Goal: Obtain resource: Obtain resource

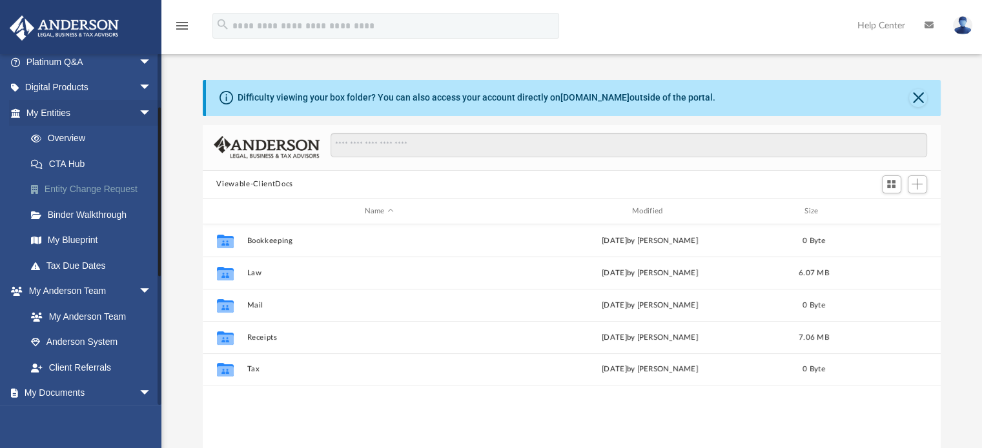
scroll to position [108, 0]
click at [73, 140] on link "Overview" at bounding box center [94, 141] width 153 height 26
click at [77, 390] on link "My Documents arrow_drop_down" at bounding box center [90, 396] width 162 height 26
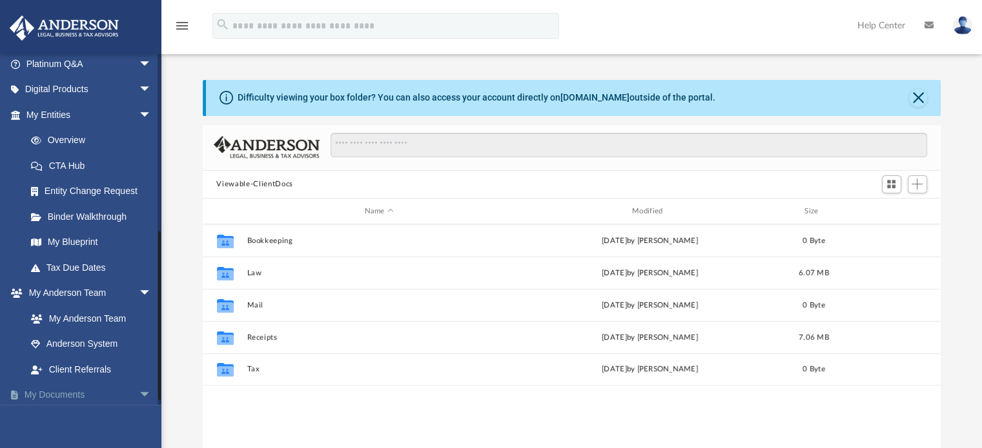
scroll to position [369, 0]
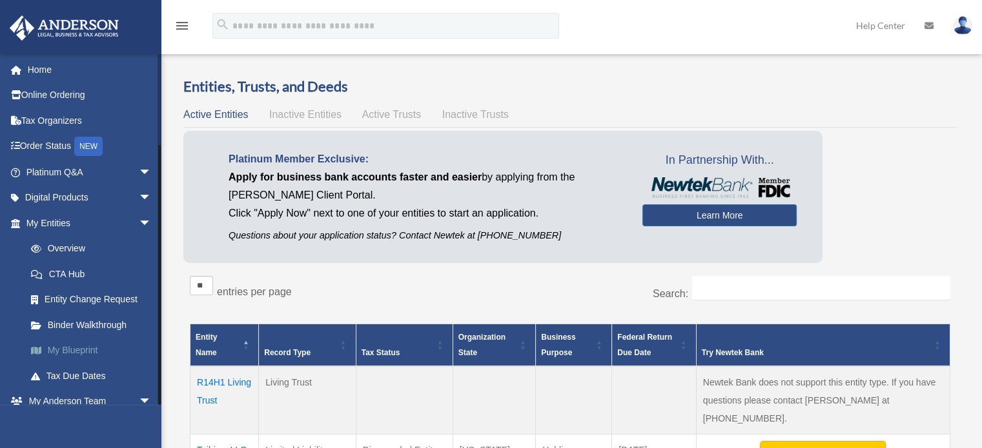
scroll to position [114, 0]
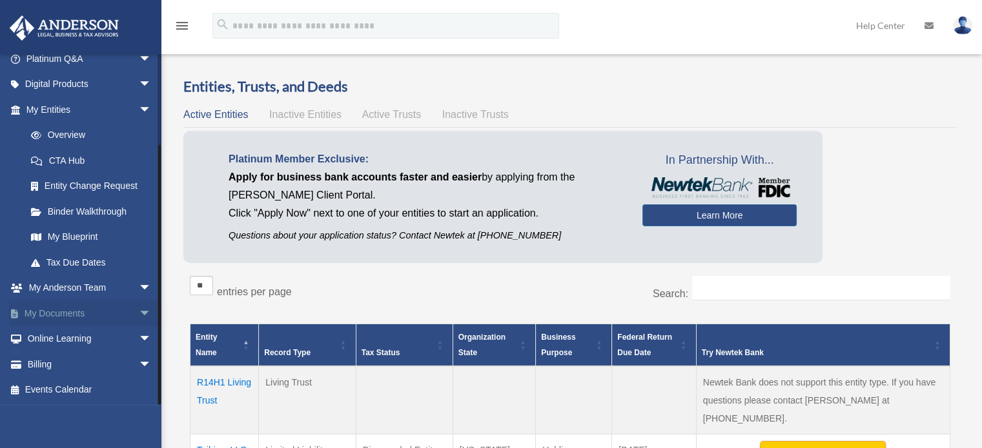
click at [139, 315] on span "arrow_drop_down" at bounding box center [152, 314] width 26 height 26
click at [49, 333] on link "Box" at bounding box center [94, 340] width 153 height 26
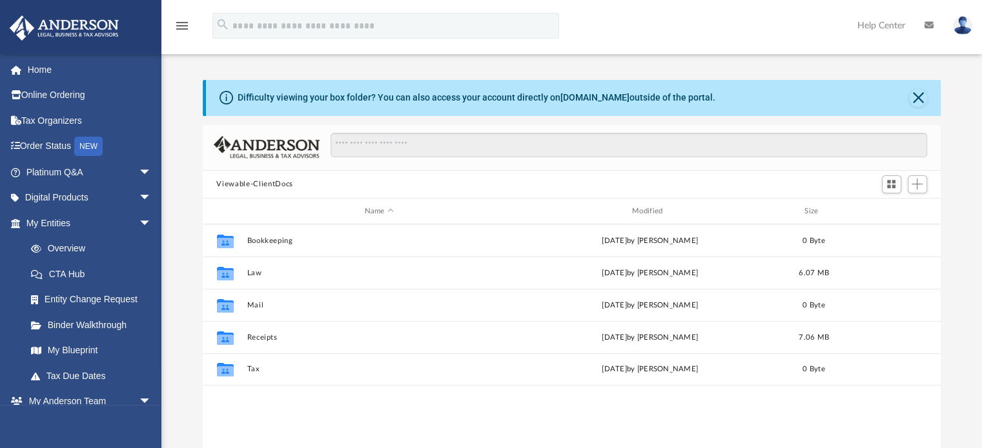
scroll to position [283, 728]
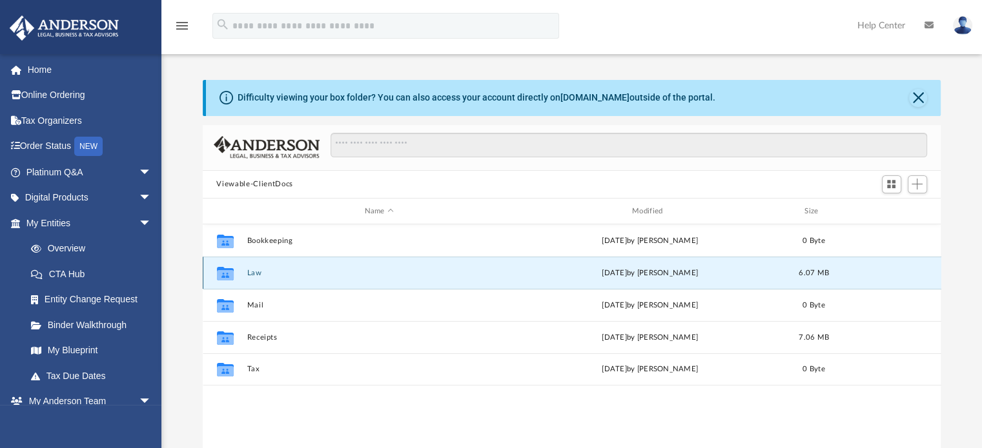
click at [255, 273] on button "Law" at bounding box center [379, 273] width 265 height 8
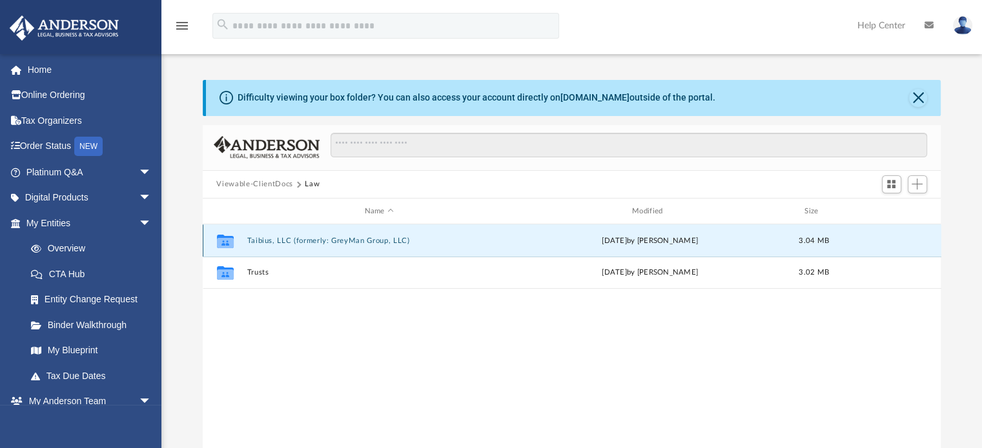
click at [320, 243] on button "Taibius, LLC (formerly: GreyMan Group, LLC)" at bounding box center [379, 241] width 265 height 8
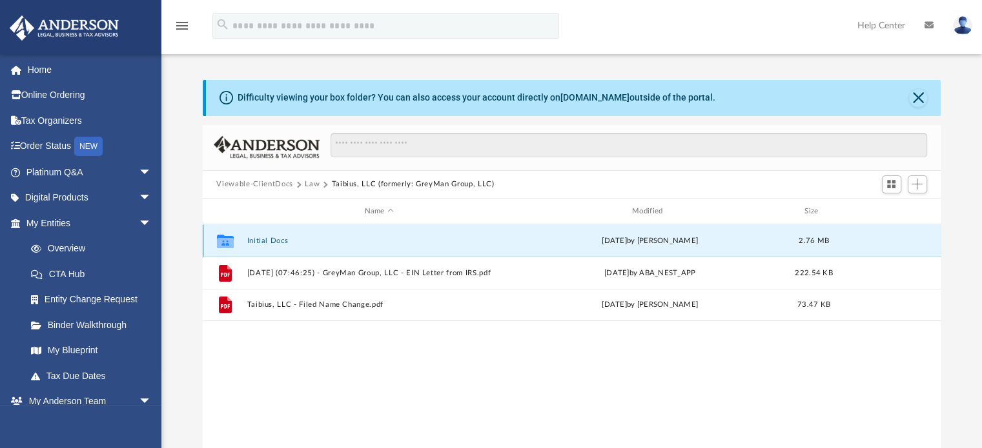
click at [272, 242] on button "Initial Docs" at bounding box center [379, 241] width 265 height 8
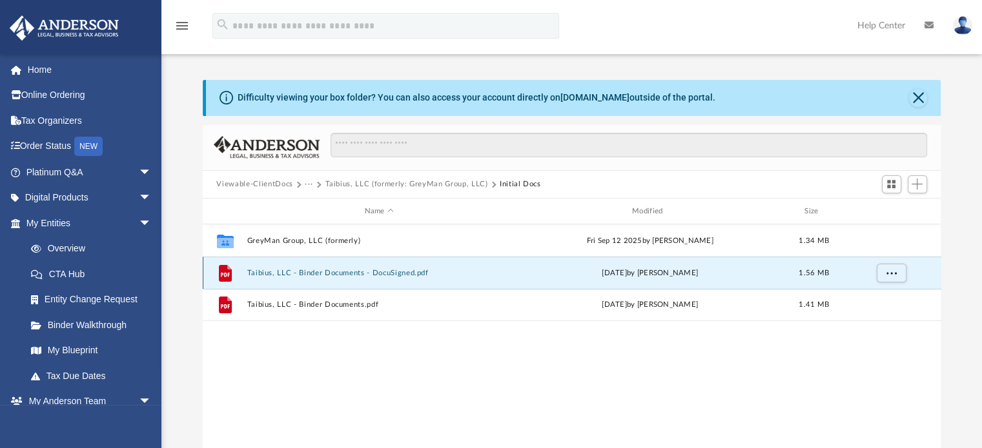
click at [338, 276] on button "Taibius, LLC - Binder Documents - DocuSigned.pdf" at bounding box center [379, 273] width 265 height 8
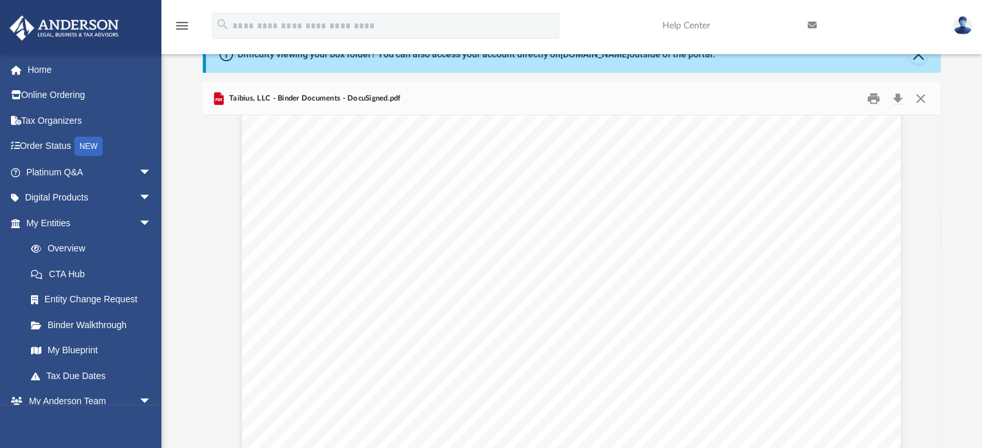
scroll to position [32422, 0]
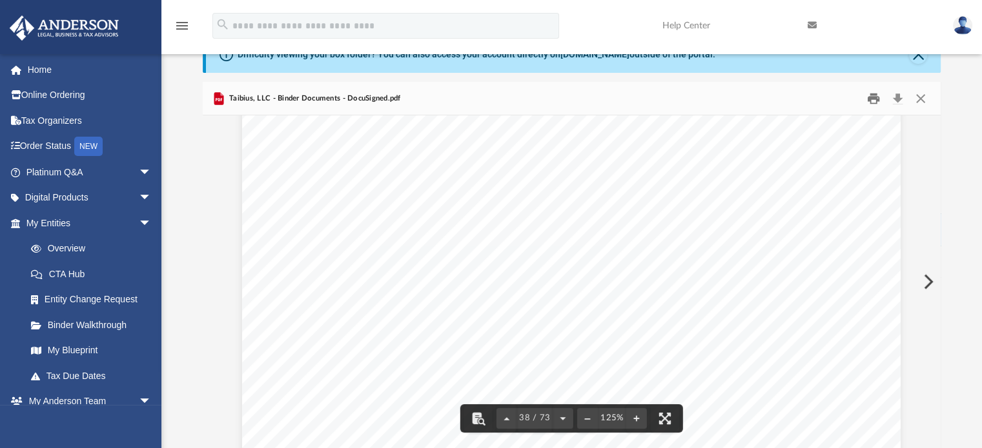
click at [873, 97] on button "Print" at bounding box center [873, 98] width 26 height 20
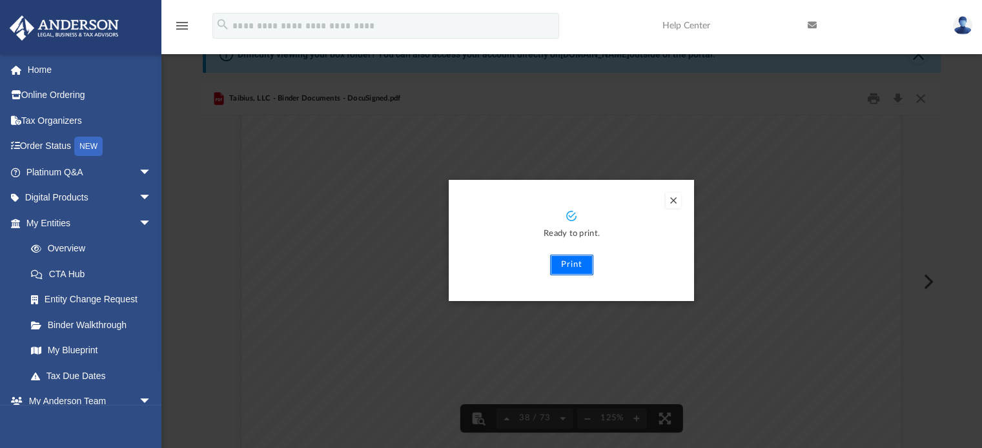
click at [578, 265] on button "Print" at bounding box center [571, 265] width 43 height 21
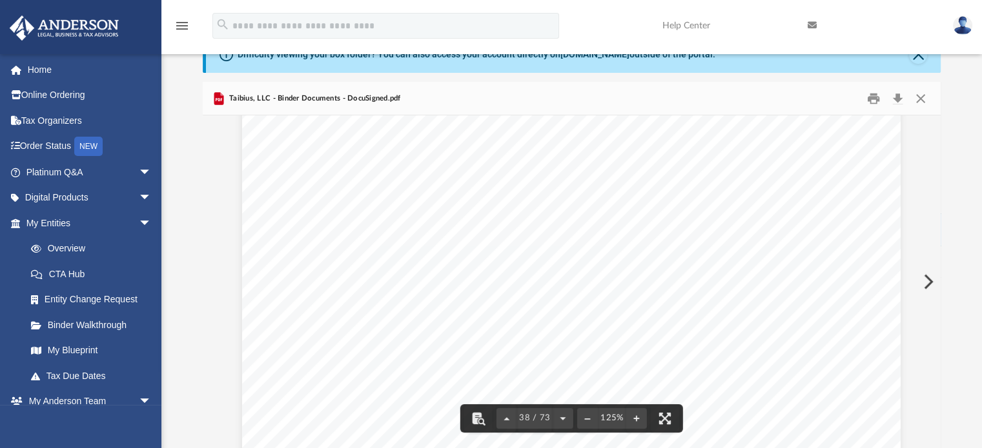
click at [607, 397] on div "Operating Agreement of Taibius, LLC Page 25 of 43 (b) Terms and Conditions The …" at bounding box center [571, 363] width 658 height 852
click at [923, 103] on button "Close" at bounding box center [920, 98] width 23 height 20
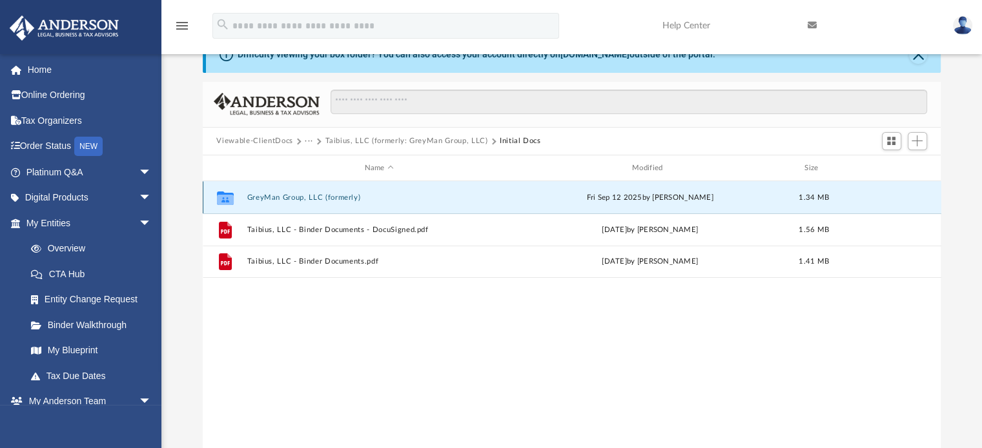
click at [315, 195] on button "GreyMan Group, LLC (formerly)" at bounding box center [379, 198] width 265 height 8
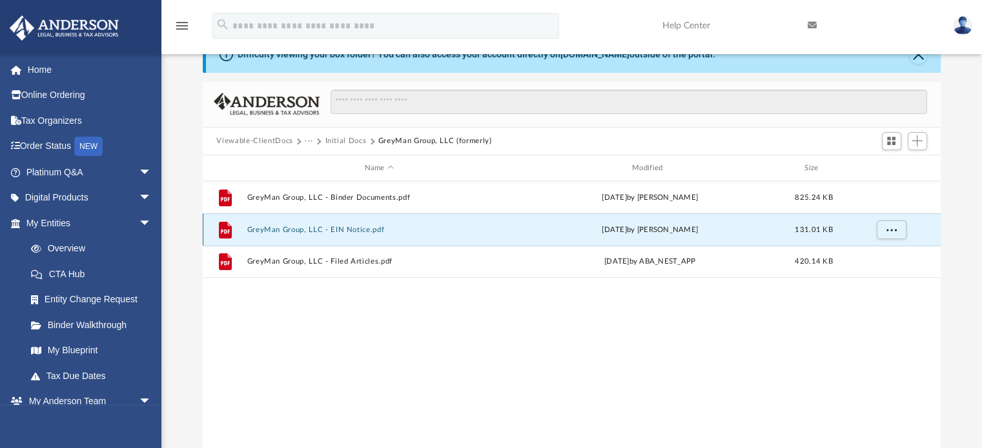
click at [334, 228] on button "GreyMan Group, LLC - EIN Notice.pdf" at bounding box center [379, 230] width 265 height 8
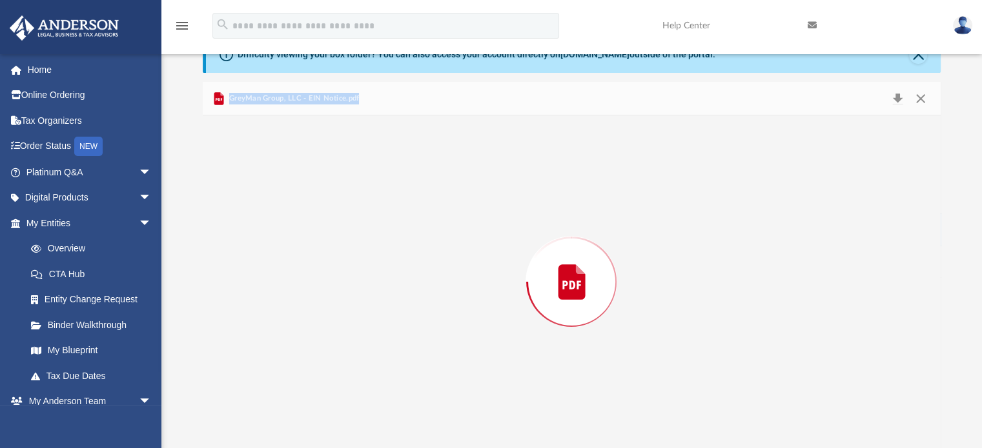
click at [334, 228] on div "Preview" at bounding box center [572, 282] width 738 height 333
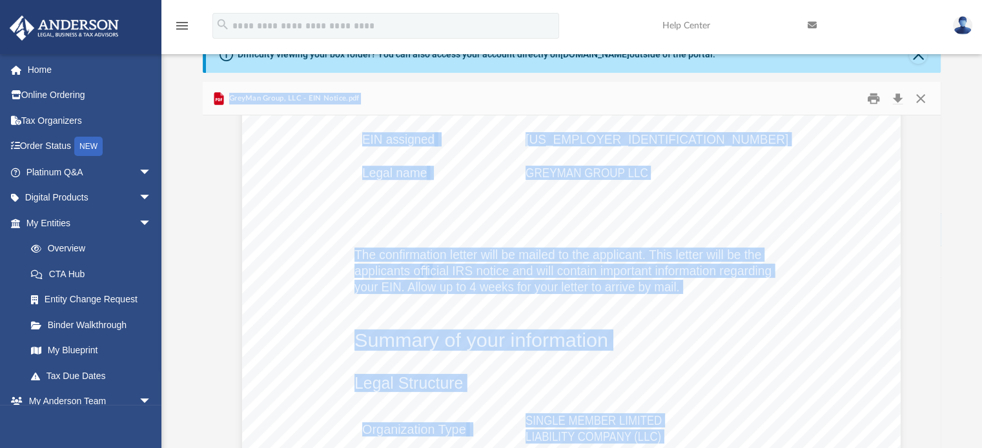
scroll to position [936, 0]
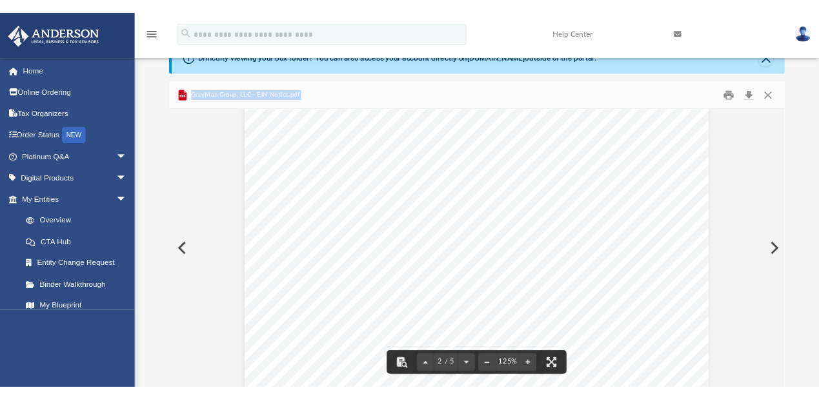
scroll to position [740, 0]
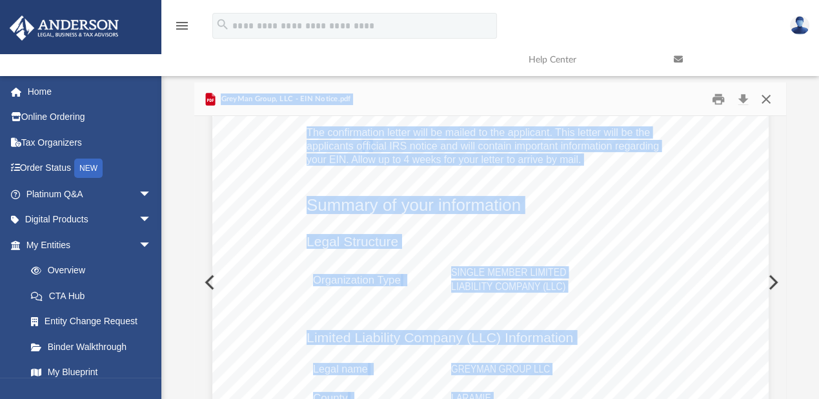
click at [769, 104] on button "Close" at bounding box center [765, 99] width 23 height 20
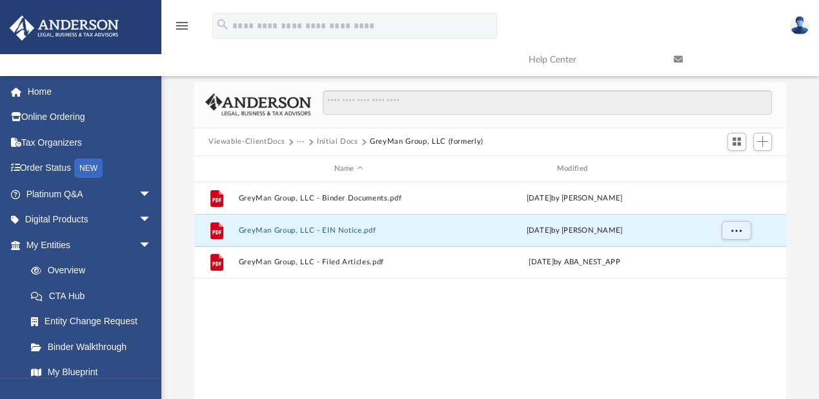
click at [325, 136] on button "Initial Docs" at bounding box center [337, 142] width 41 height 12
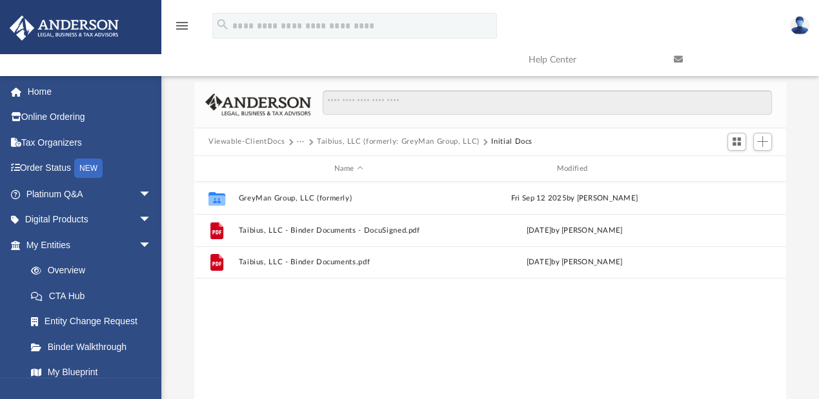
click at [297, 141] on button "···" at bounding box center [301, 142] width 8 height 12
click at [308, 170] on li "Law" at bounding box center [310, 164] width 15 height 14
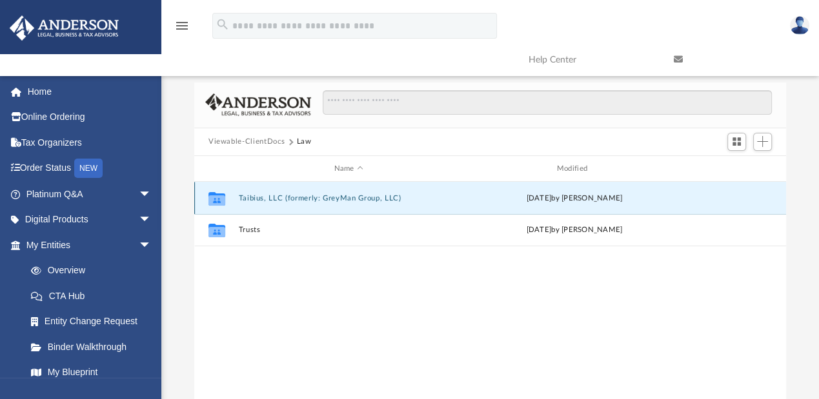
click at [303, 199] on button "Taibius, LLC (formerly: GreyMan Group, LLC)" at bounding box center [348, 198] width 220 height 8
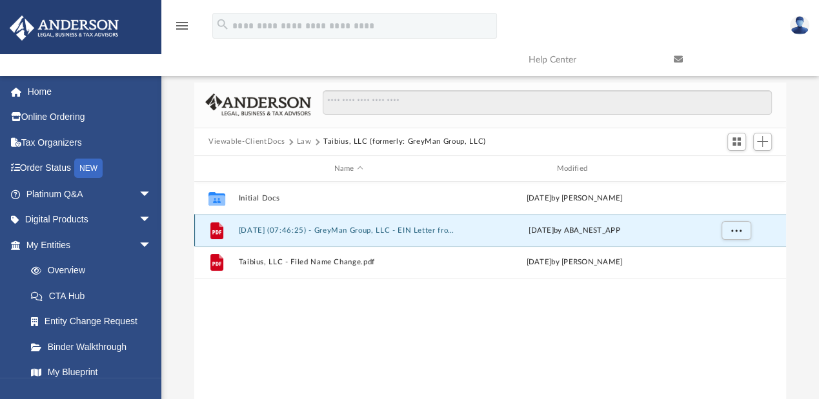
click at [330, 228] on button "[DATE] (07:46:25) - GreyMan Group, LLC - EIN Letter from IRS.pdf" at bounding box center [348, 231] width 220 height 8
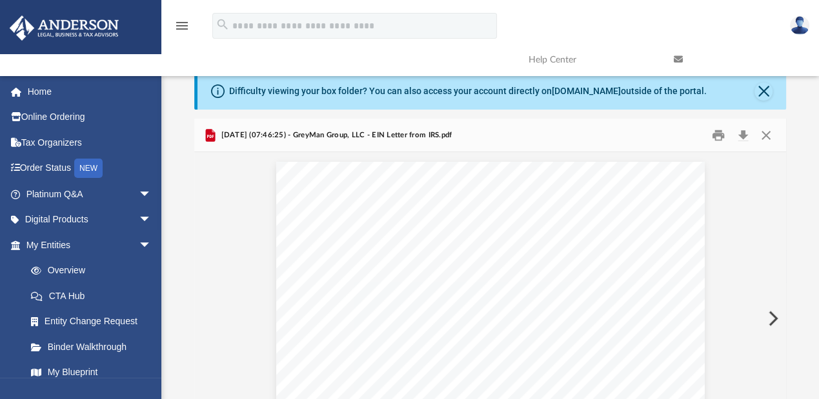
scroll to position [1, 0]
click at [716, 136] on button "Print" at bounding box center [719, 134] width 26 height 20
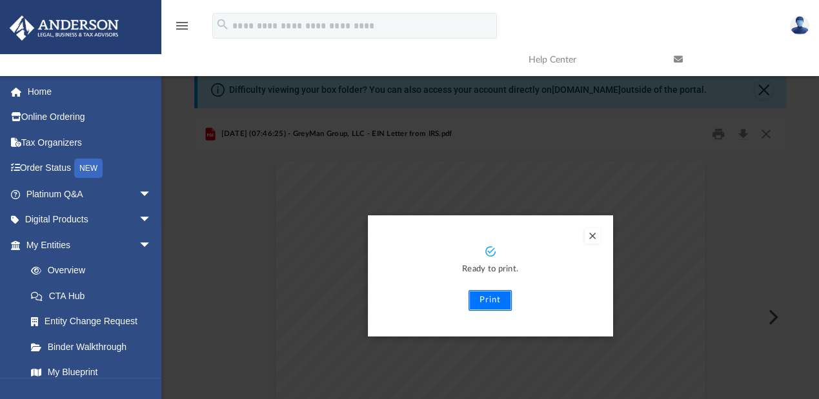
click at [490, 302] on button "Print" at bounding box center [489, 300] width 43 height 21
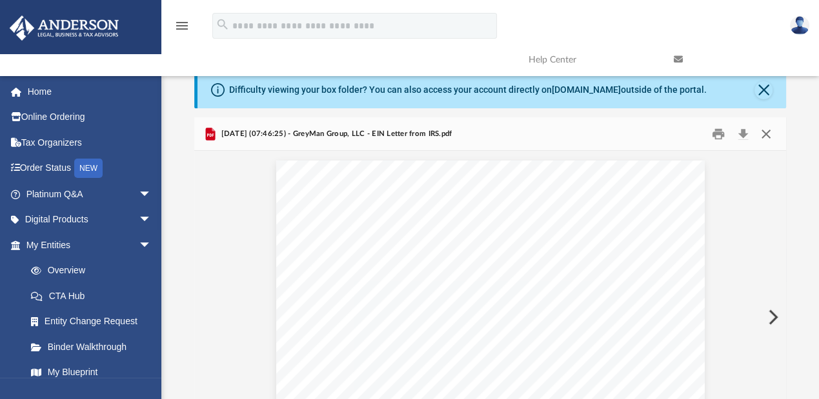
click at [765, 139] on div "[DATE] (07:46:25) - GreyMan Group, LLC - EIN Letter from IRS.pdf" at bounding box center [490, 134] width 592 height 34
click at [765, 139] on button "Close" at bounding box center [765, 134] width 23 height 20
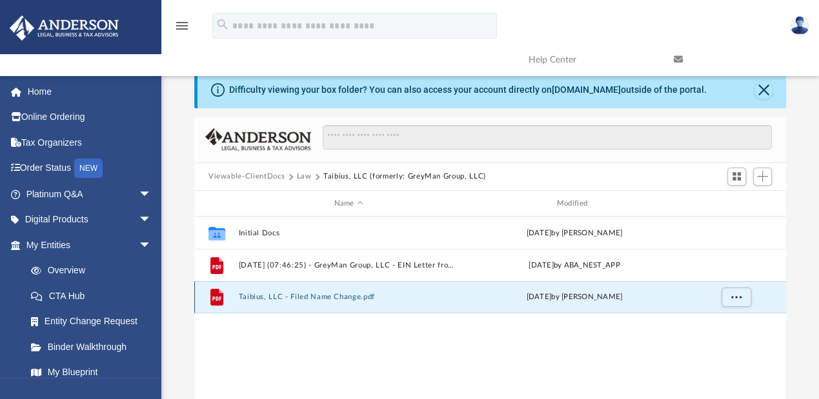
click at [301, 298] on button "Taibius, LLC - Filed Name Change.pdf" at bounding box center [348, 298] width 220 height 8
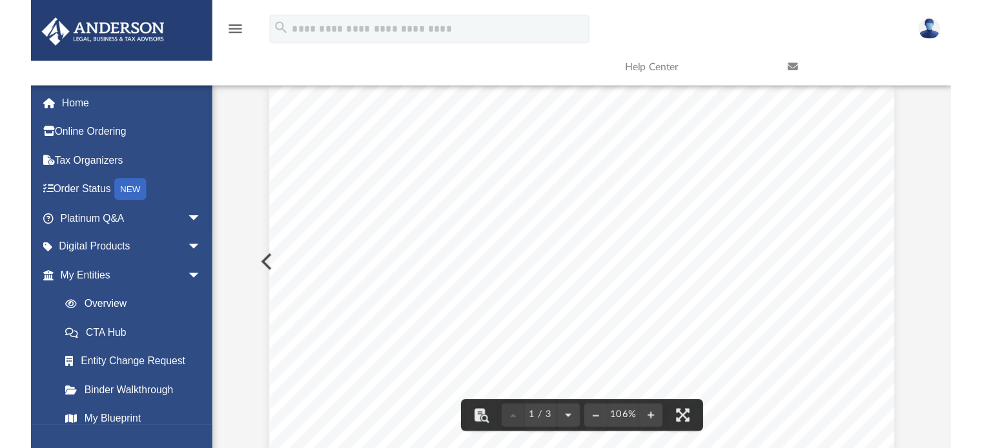
scroll to position [0, 0]
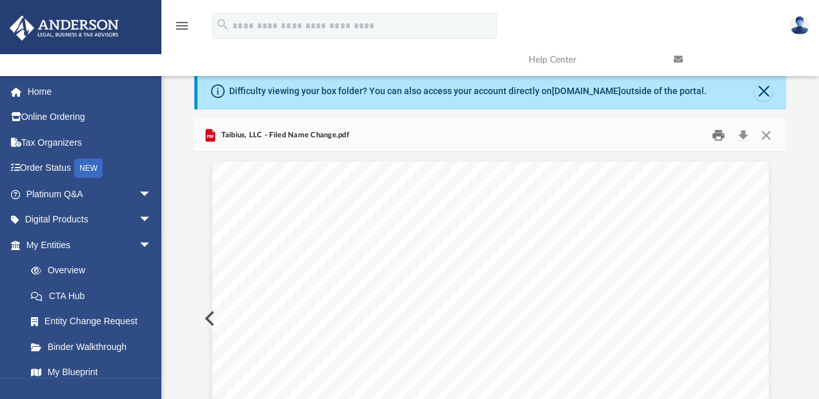
click at [717, 136] on button "Print" at bounding box center [719, 135] width 26 height 20
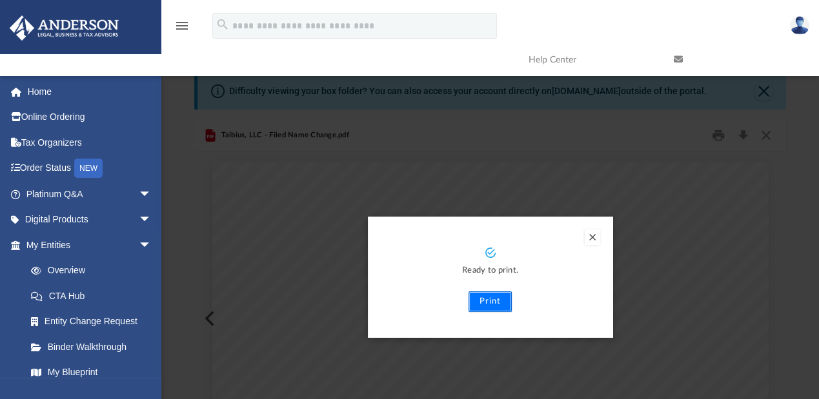
click at [488, 303] on button "Print" at bounding box center [489, 302] width 43 height 21
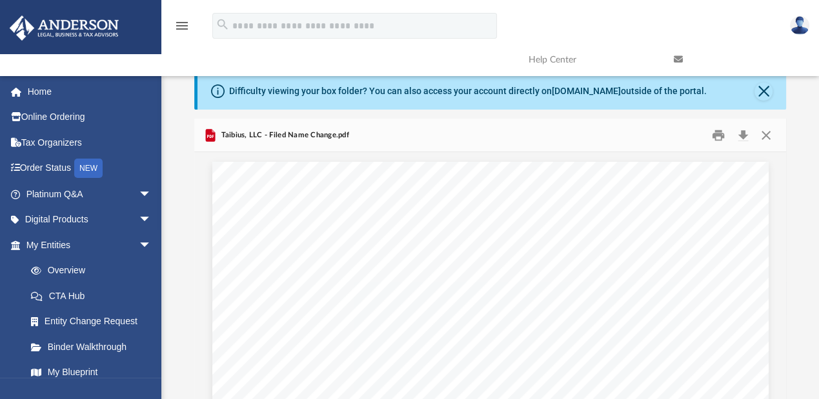
click at [271, 149] on div "Taibius, LLC - Filed Name Change.pdf" at bounding box center [490, 136] width 592 height 34
click at [767, 88] on button "Close" at bounding box center [763, 92] width 18 height 18
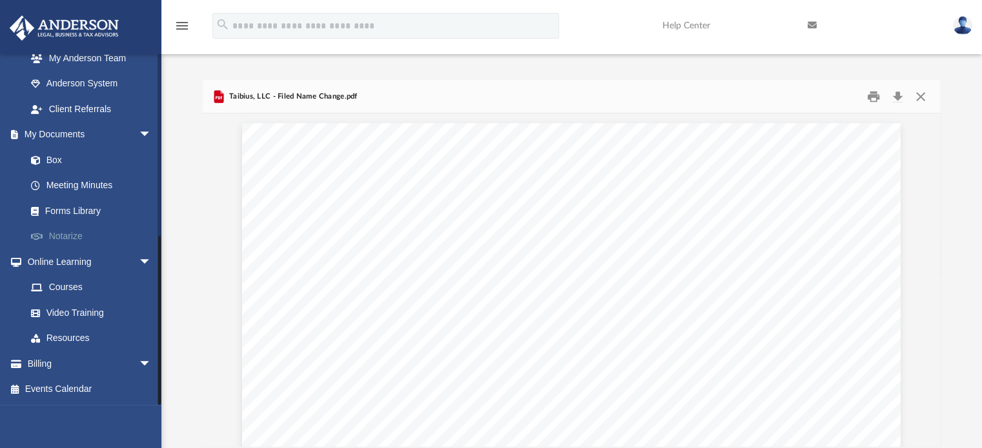
scroll to position [369, 0]
click at [93, 66] on link "My Anderson Team" at bounding box center [94, 58] width 153 height 26
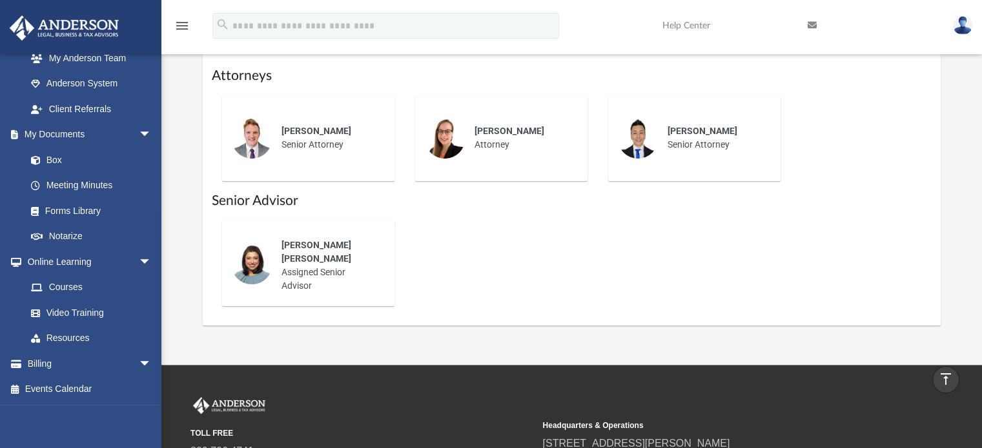
scroll to position [544, 0]
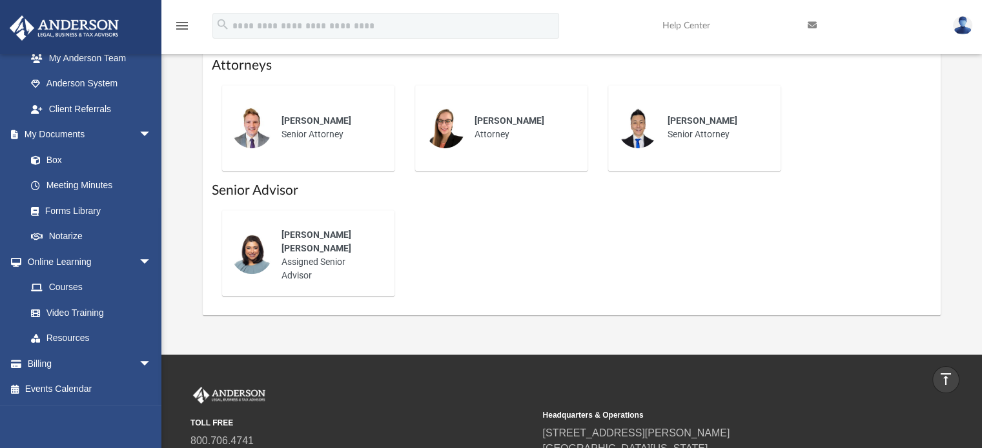
click at [342, 271] on div "Nerissa Sam Assigned Senior Advisor" at bounding box center [328, 255] width 113 height 72
click at [294, 265] on div "Nerissa Sam Assigned Senior Advisor" at bounding box center [328, 255] width 113 height 72
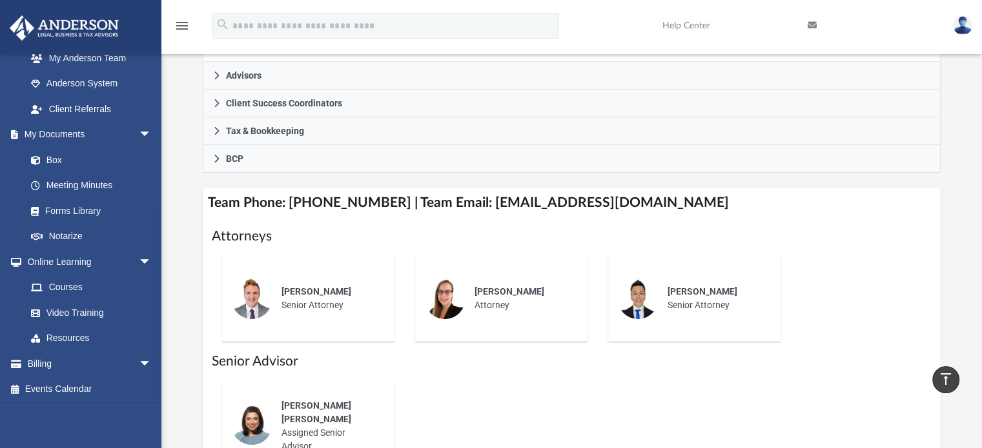
scroll to position [367, 0]
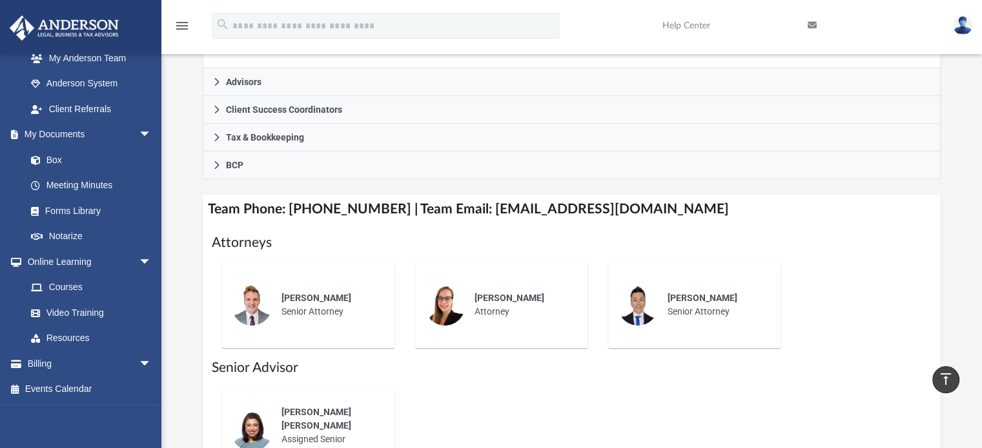
click at [387, 210] on h4 "Team Phone: (725) 208-3130 | Team Email: myteam@andersonadvisors.com" at bounding box center [572, 209] width 738 height 29
drag, startPoint x: 381, startPoint y: 208, endPoint x: 293, endPoint y: 211, distance: 87.8
click at [293, 211] on h4 "Team Phone: (725) 208-3130 | Team Email: myteam@andersonadvisors.com" at bounding box center [572, 209] width 738 height 29
copy h4 "725) 208-3130"
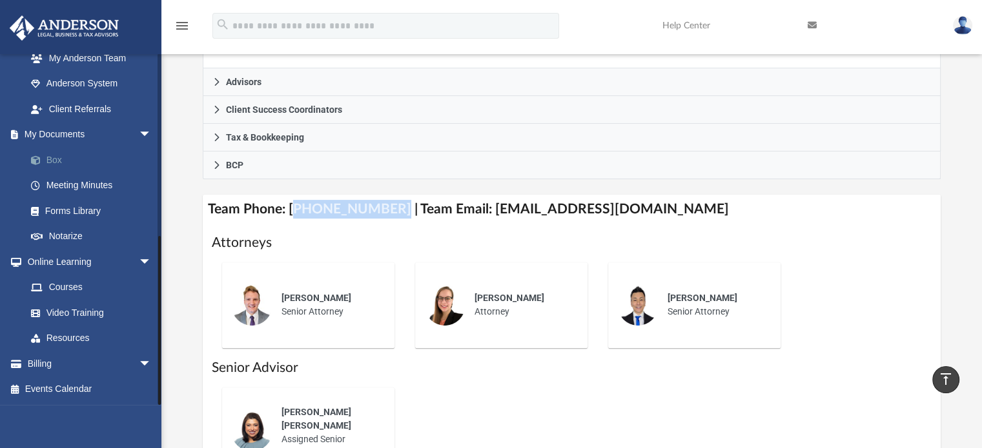
click at [68, 161] on link "Box" at bounding box center [94, 160] width 153 height 26
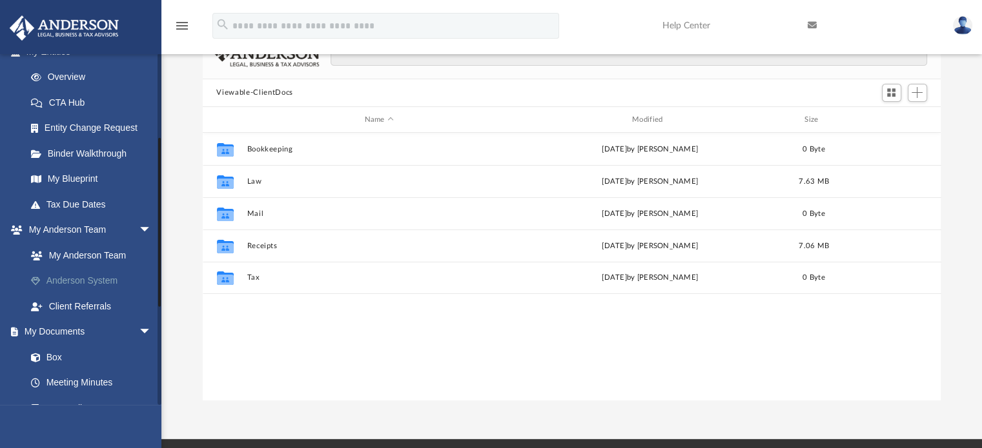
scroll to position [170, 0]
click at [66, 177] on link "My Blueprint" at bounding box center [94, 181] width 153 height 26
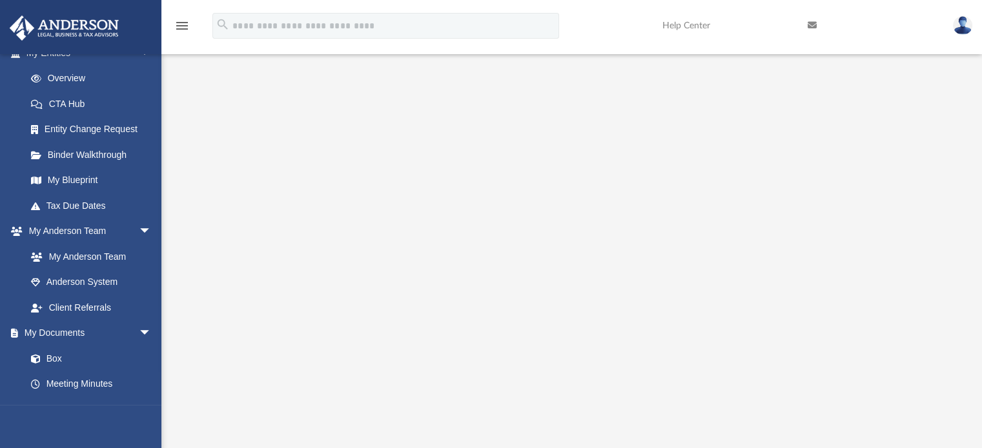
click at [208, 90] on div at bounding box center [572, 338] width 738 height 516
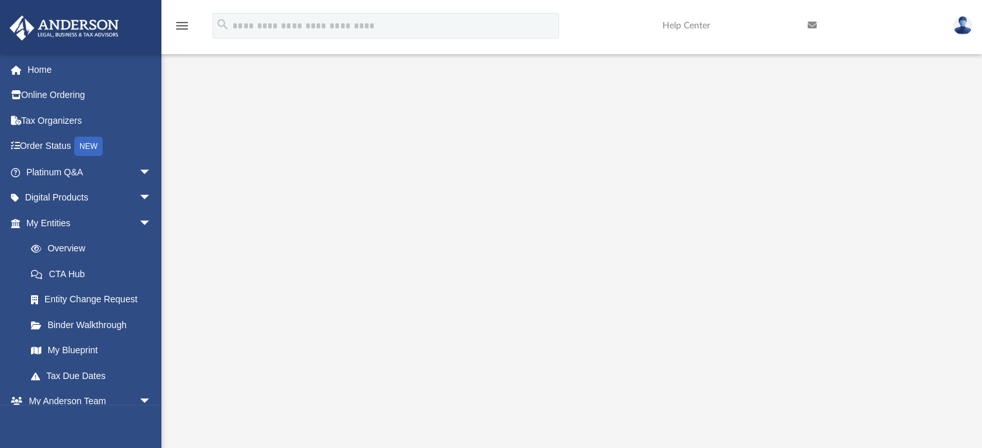
click at [219, 124] on div at bounding box center [572, 338] width 738 height 516
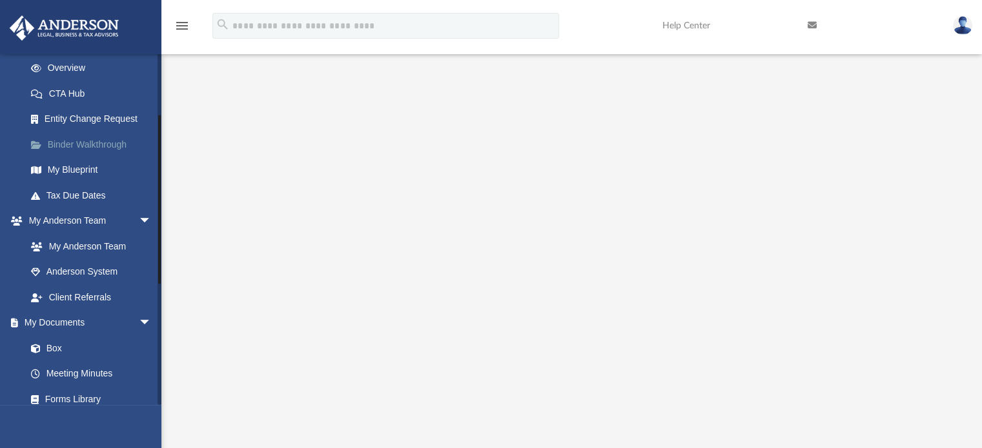
scroll to position [5, 0]
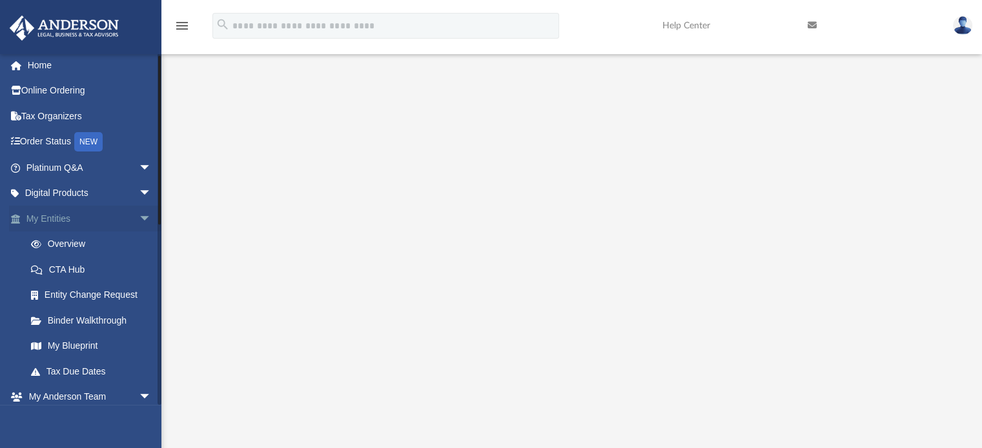
click at [45, 216] on link "My Entities arrow_drop_down" at bounding box center [90, 219] width 162 height 26
click at [58, 247] on link "Overview" at bounding box center [94, 245] width 153 height 26
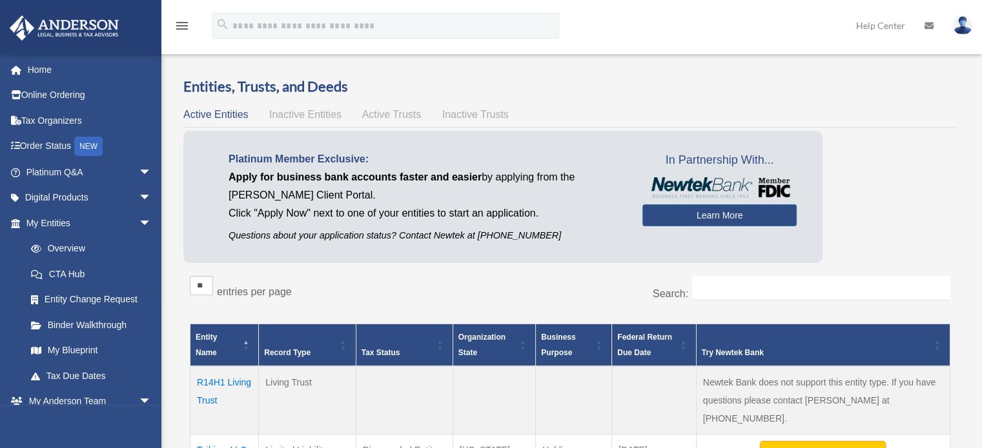
scroll to position [157, 0]
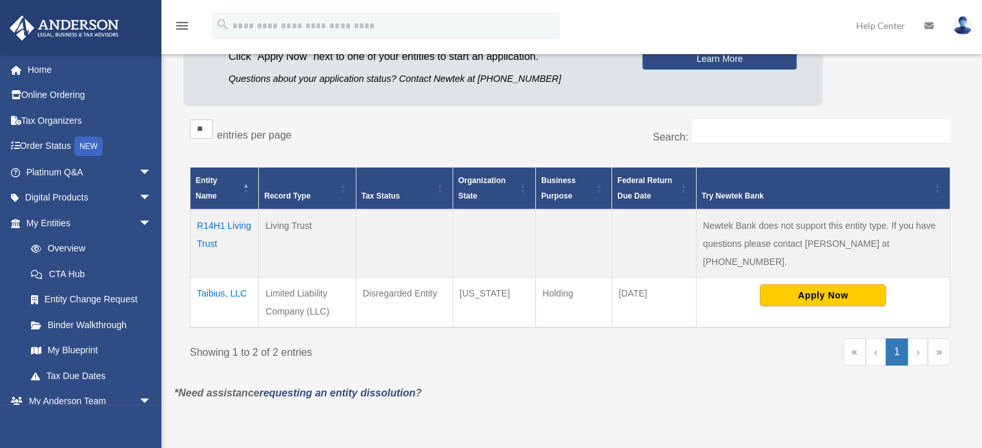
click at [206, 277] on td "Taibius, LLC" at bounding box center [224, 302] width 68 height 50
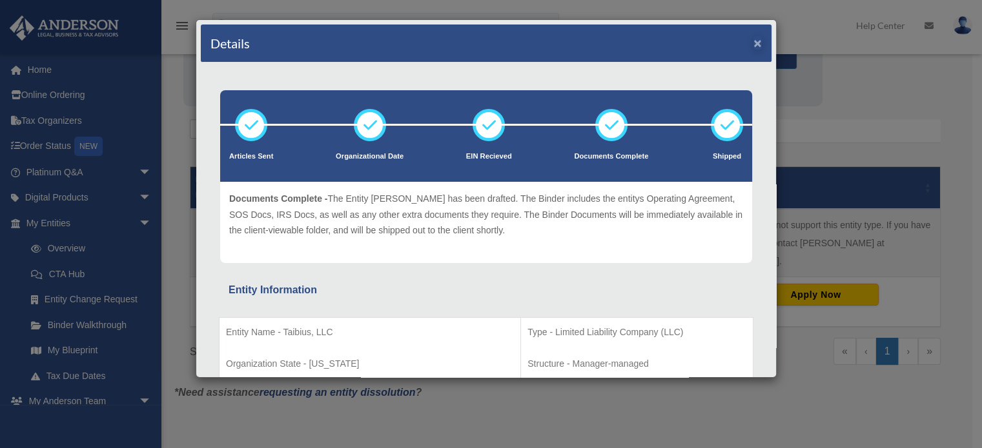
scroll to position [0, 0]
click at [753, 37] on button "×" at bounding box center [757, 43] width 8 height 14
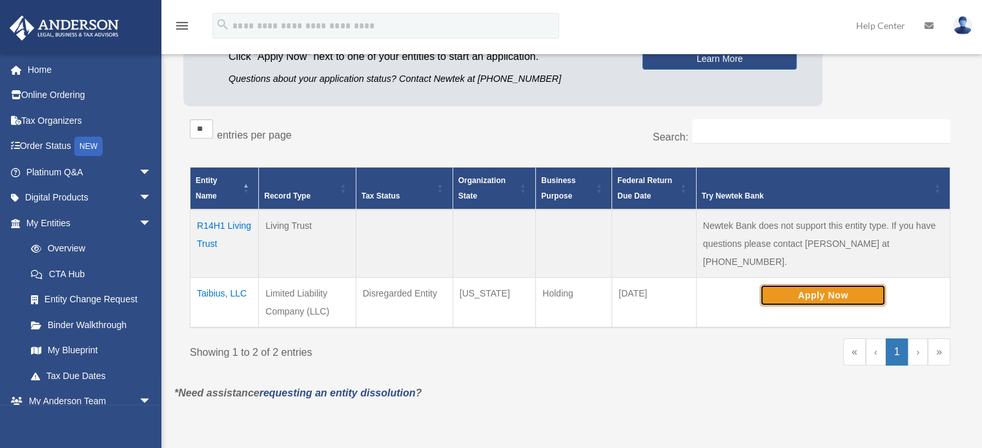
click at [804, 285] on button "Apply Now" at bounding box center [823, 296] width 126 height 22
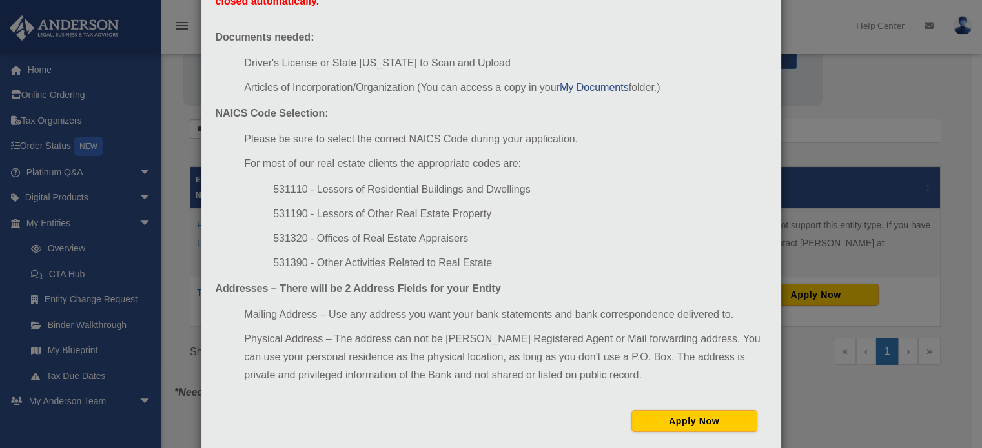
scroll to position [129, 0]
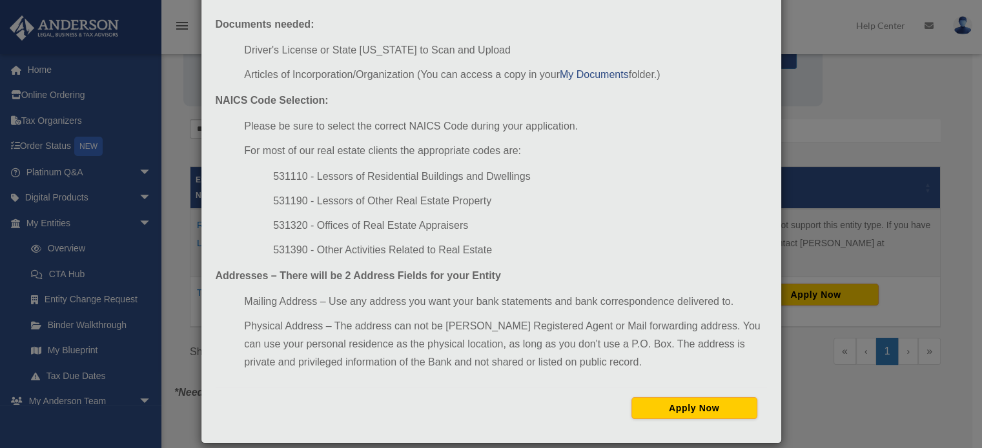
click at [273, 195] on li "531190 - Lessors of Other Real Estate Property" at bounding box center [519, 201] width 493 height 18
click at [707, 411] on button "Apply Now" at bounding box center [694, 409] width 126 height 22
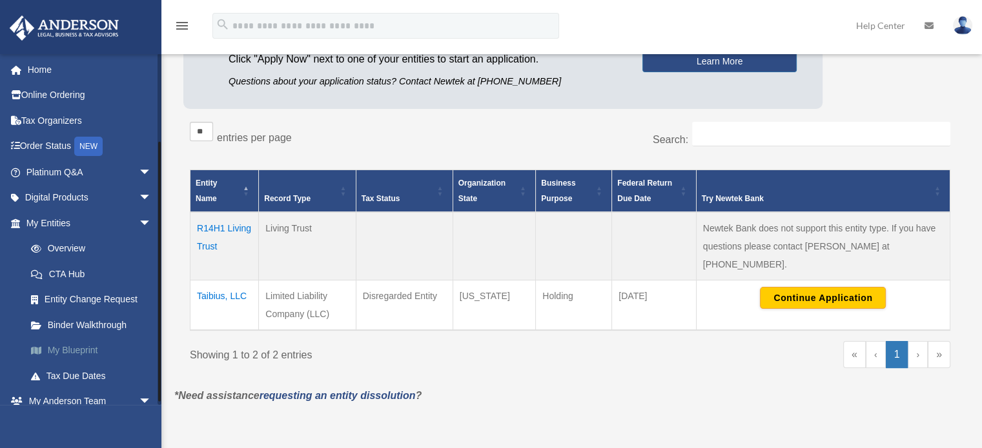
scroll to position [114, 0]
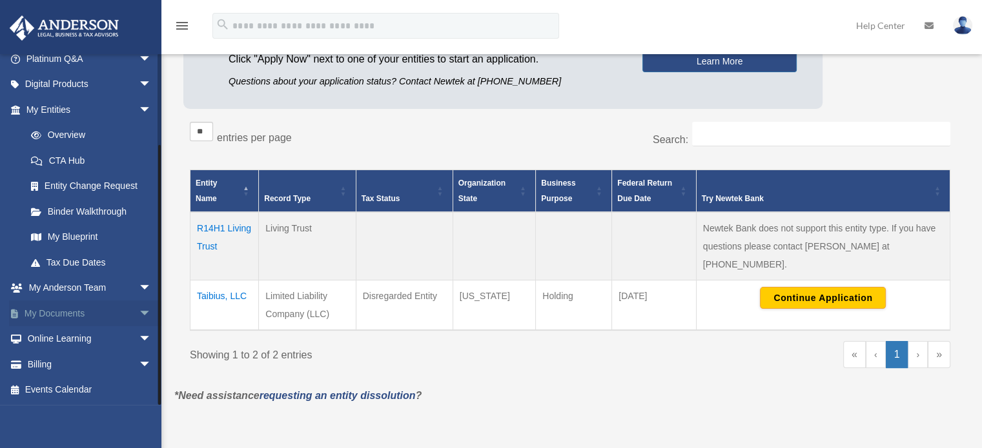
click at [139, 311] on span "arrow_drop_down" at bounding box center [152, 314] width 26 height 26
click at [51, 338] on link "Box" at bounding box center [94, 340] width 153 height 26
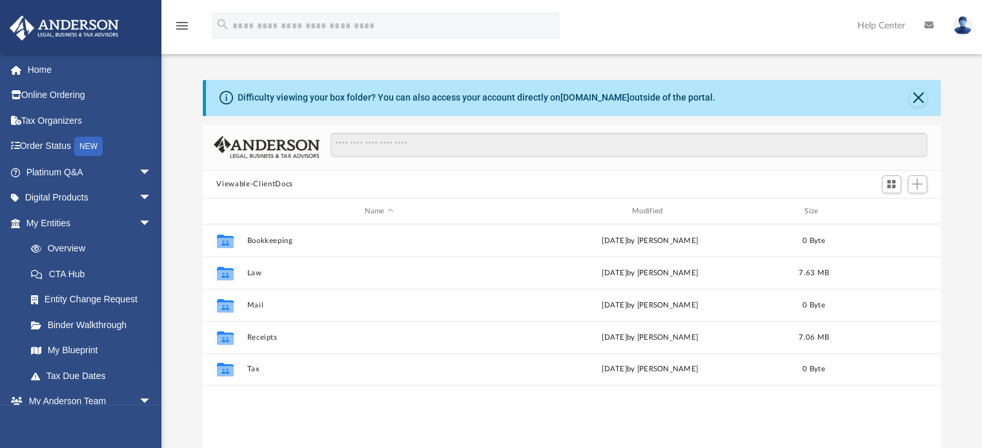
scroll to position [283, 728]
click at [186, 268] on div "Difficulty viewing your box folder? You can also access your account directly o…" at bounding box center [571, 286] width 820 height 412
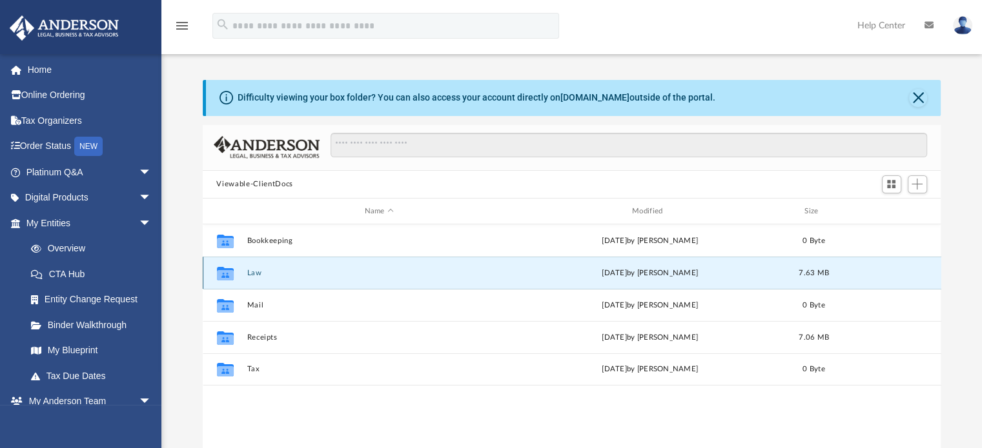
click at [250, 276] on button "Law" at bounding box center [379, 273] width 265 height 8
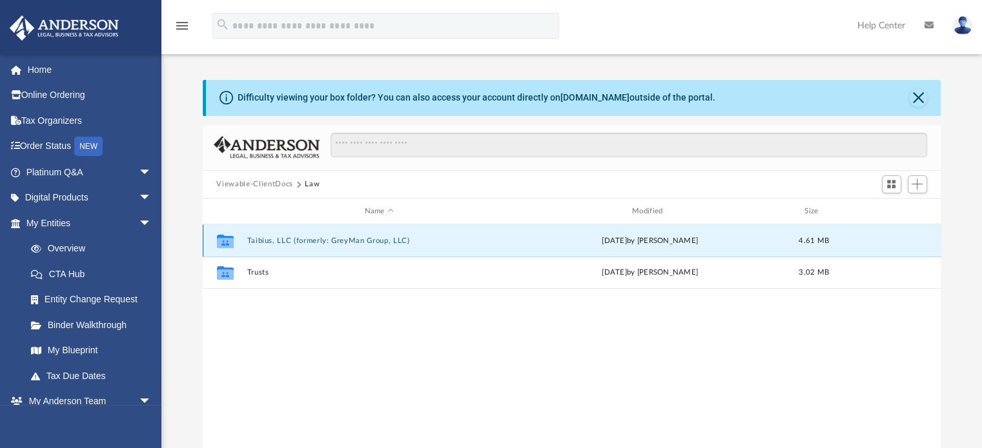
click at [329, 243] on button "Taibius, LLC (formerly: GreyMan Group, LLC)" at bounding box center [379, 241] width 265 height 8
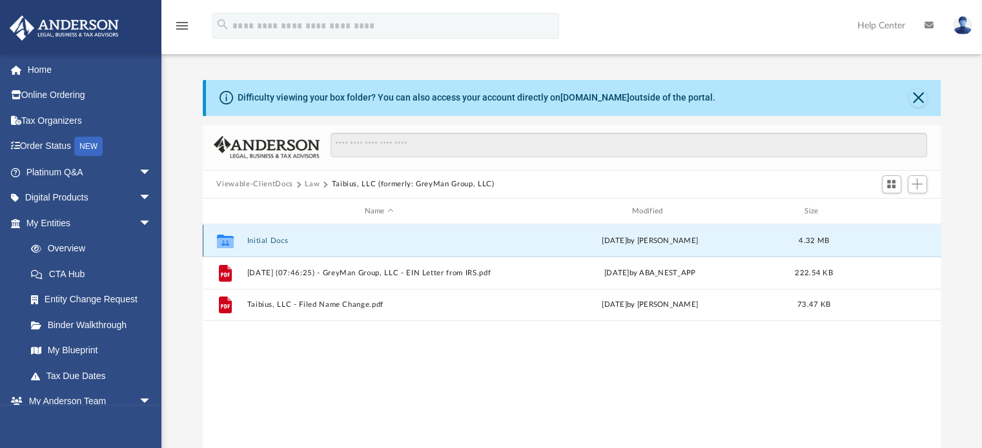
click at [274, 239] on button "Initial Docs" at bounding box center [379, 241] width 265 height 8
click at [301, 239] on button "GreyMan Group, LLC (formerly)" at bounding box center [379, 241] width 265 height 8
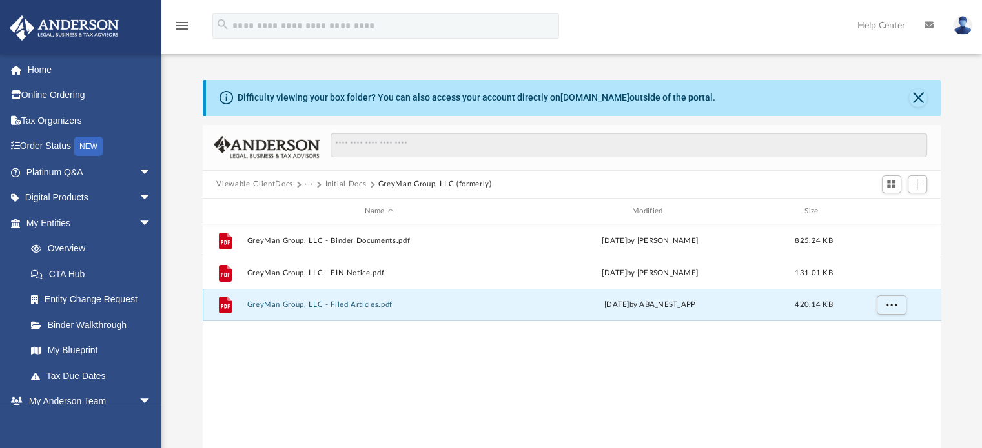
click at [349, 308] on button "GreyMan Group, LLC - Filed Articles.pdf" at bounding box center [379, 305] width 265 height 8
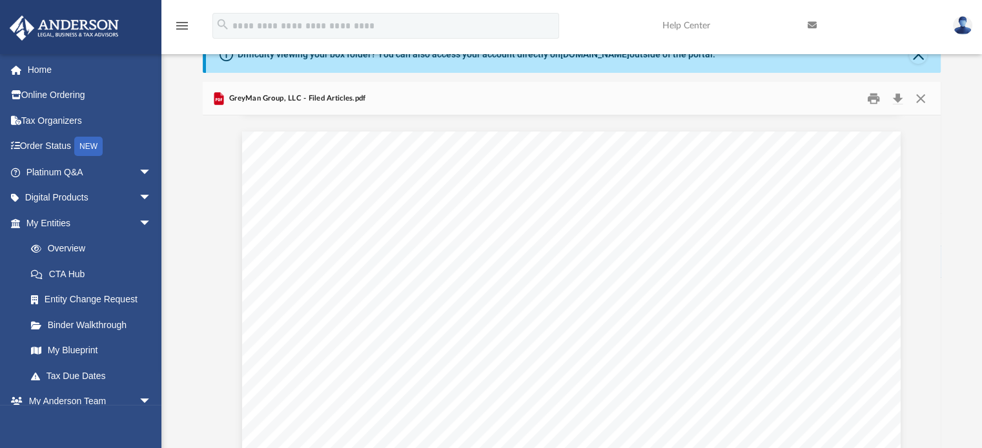
scroll to position [2604, 0]
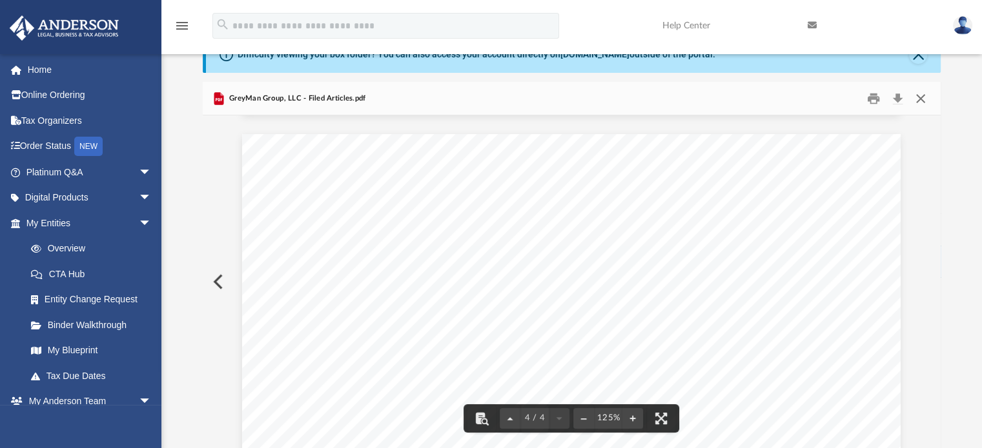
click at [922, 100] on button "Close" at bounding box center [920, 98] width 23 height 20
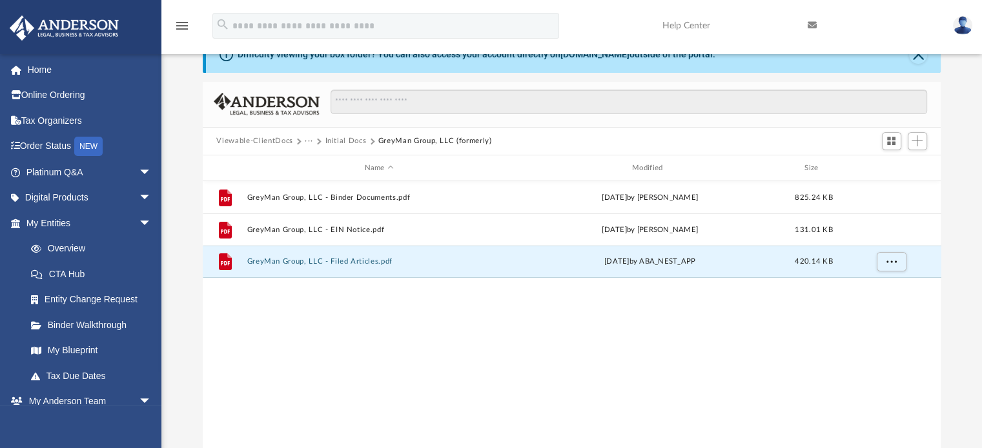
click at [343, 140] on button "Initial Docs" at bounding box center [345, 142] width 41 height 12
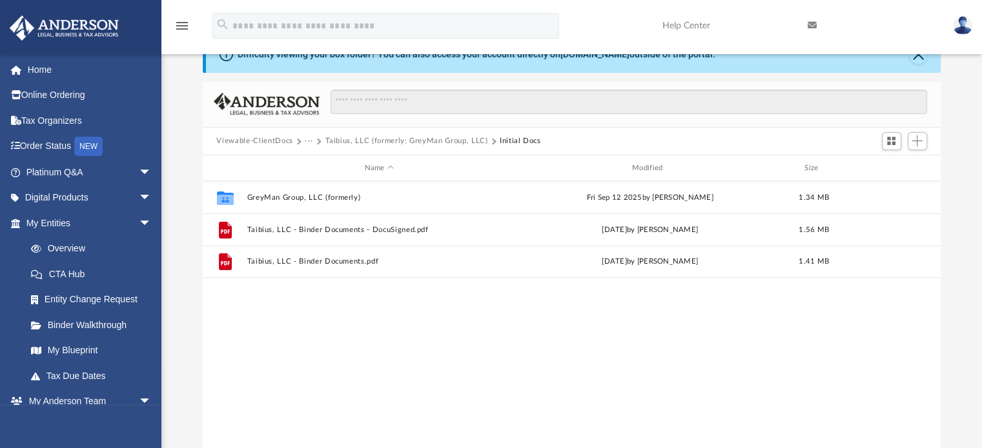
click at [359, 139] on button "Taibius, LLC (formerly: GreyMan Group, LLC)" at bounding box center [406, 142] width 163 height 12
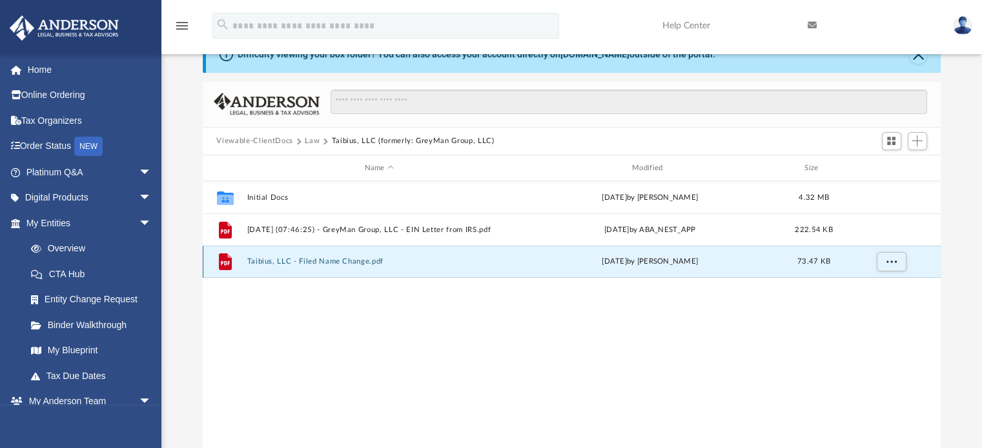
click at [348, 261] on button "Taibius, LLC - Filed Name Change.pdf" at bounding box center [379, 262] width 265 height 8
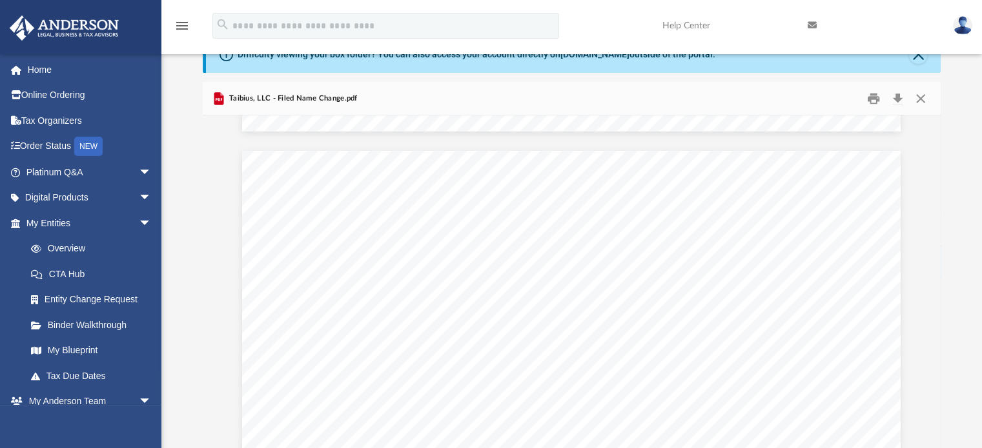
scroll to position [1666, 0]
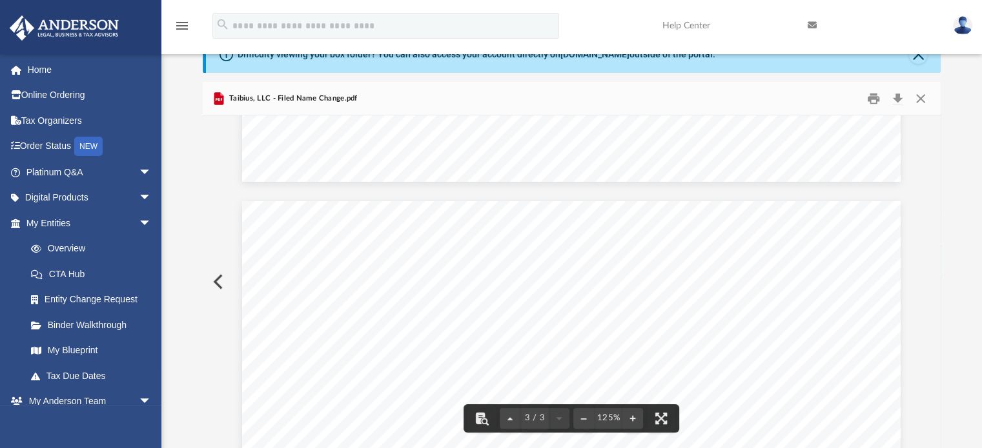
click at [188, 149] on div "Difficulty viewing your box folder? You can also access your account directly o…" at bounding box center [571, 243] width 820 height 412
